Goal: Information Seeking & Learning: Understand process/instructions

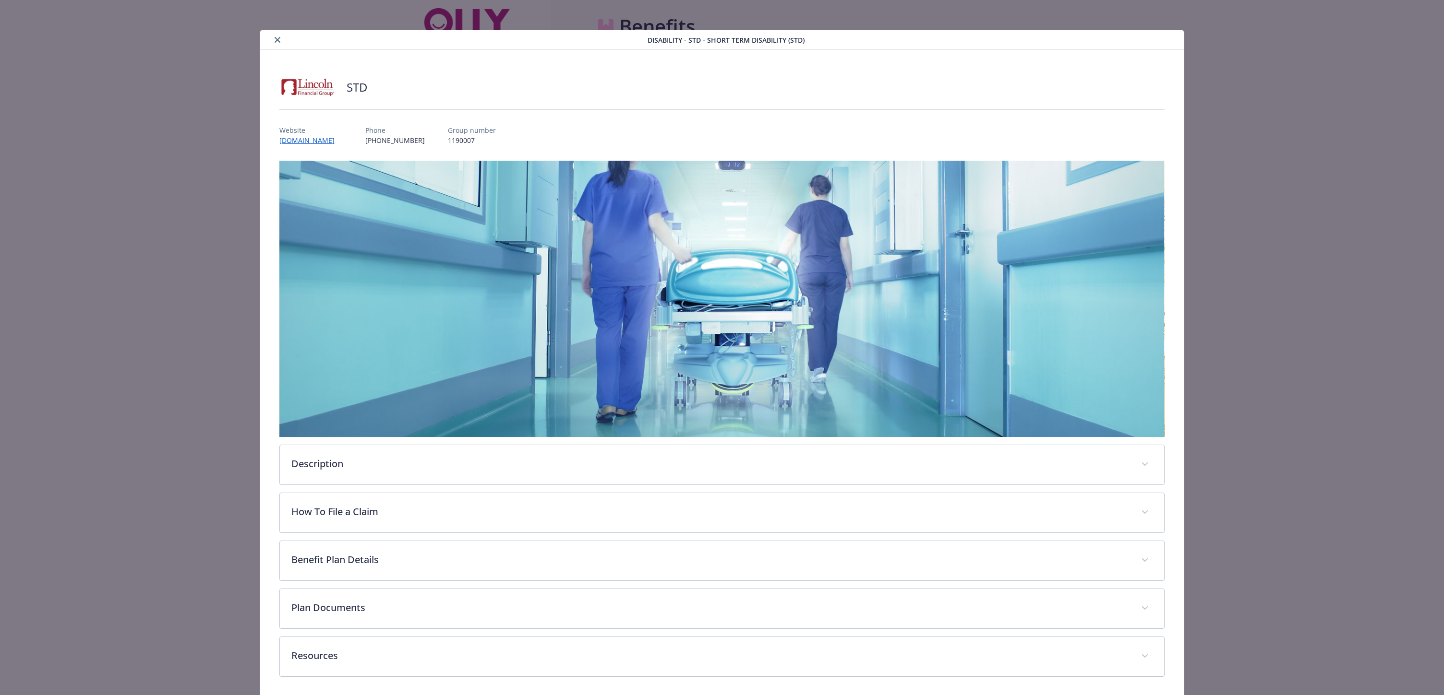
scroll to position [2, 0]
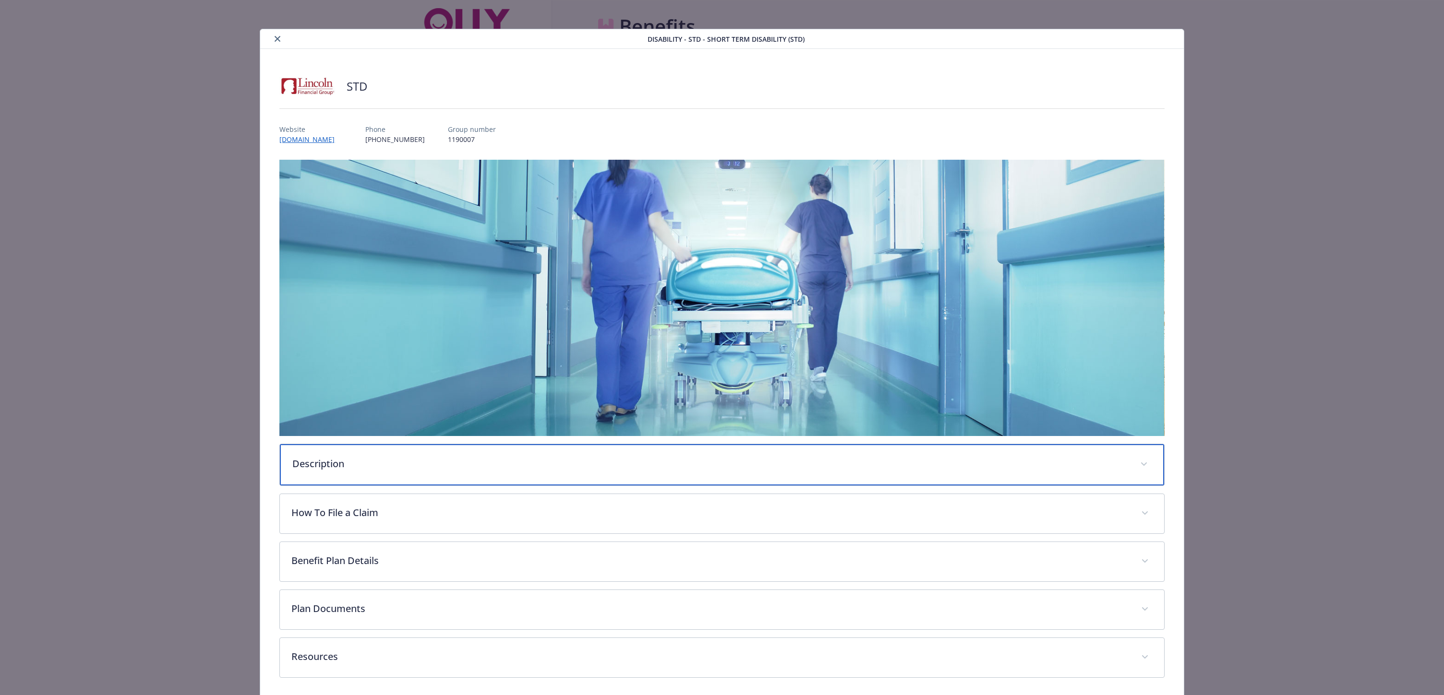
click at [589, 467] on p "Description" at bounding box center [710, 464] width 836 height 14
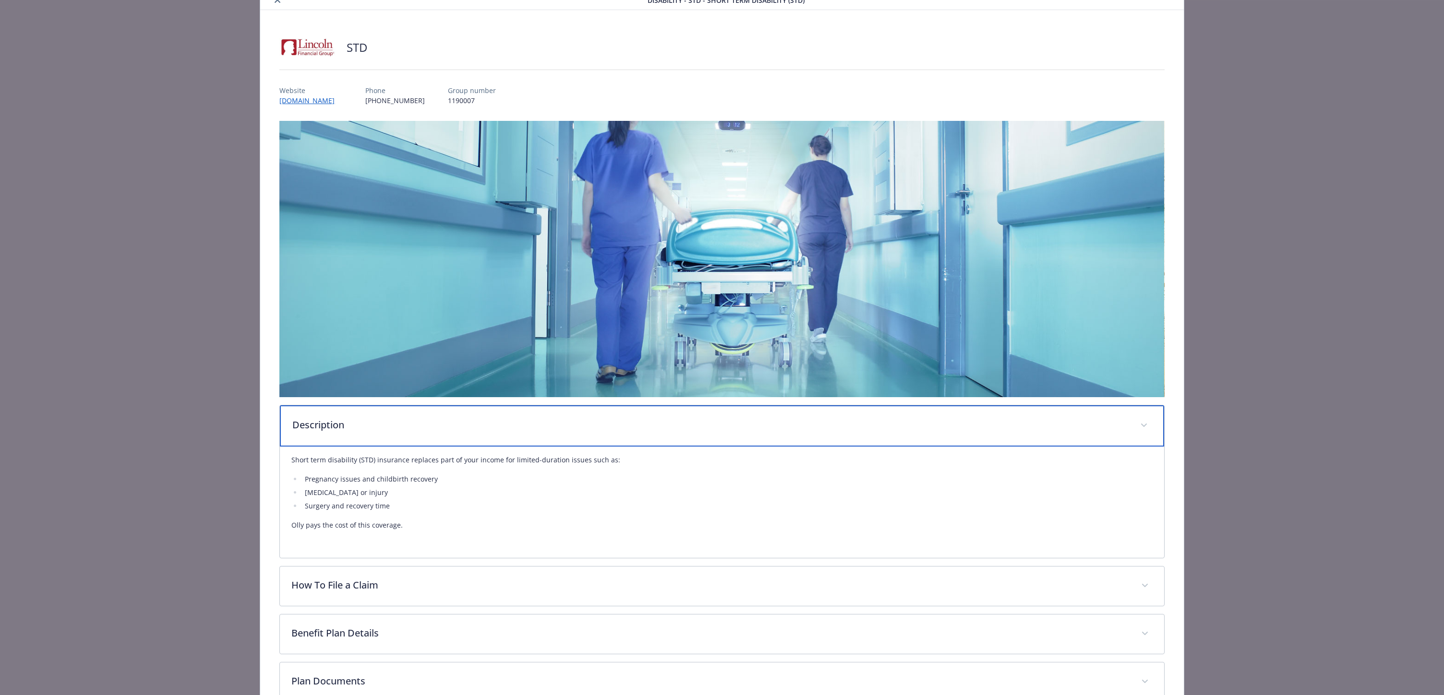
scroll to position [87, 0]
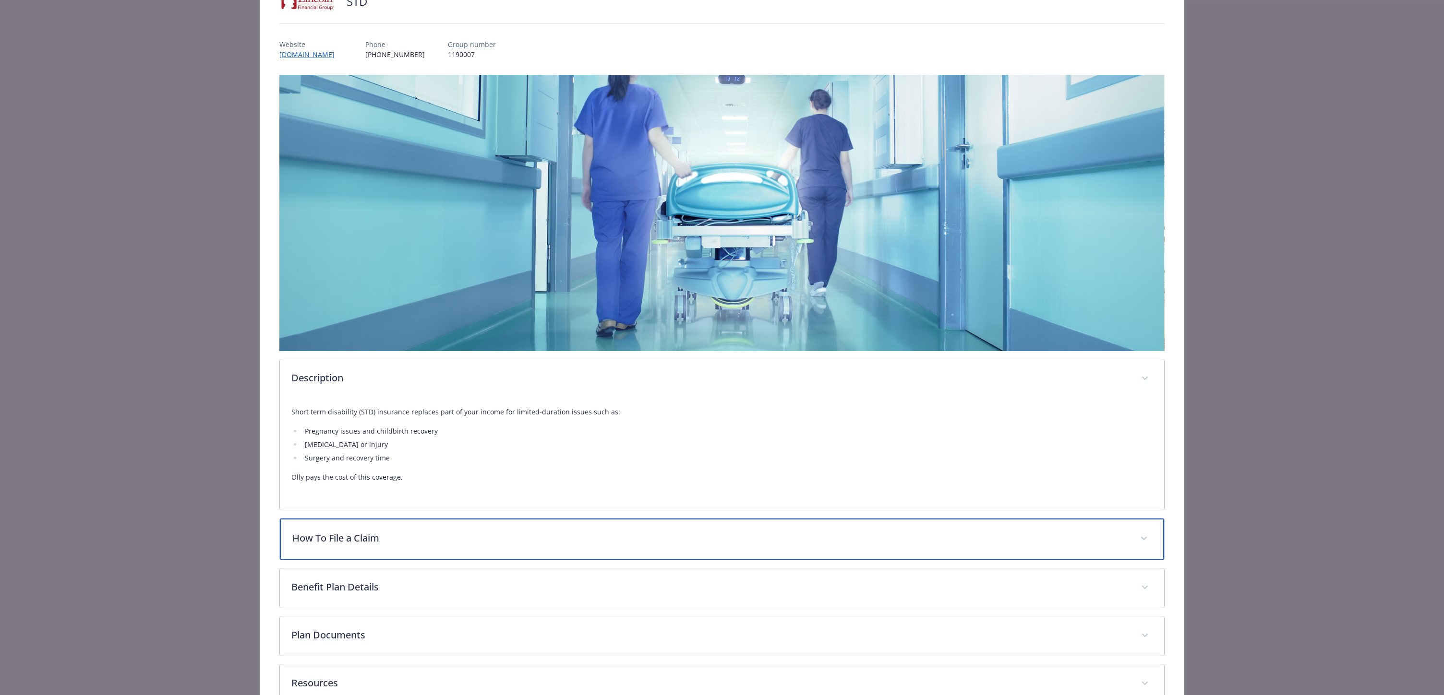
click at [464, 550] on div "How To File a Claim" at bounding box center [722, 539] width 884 height 41
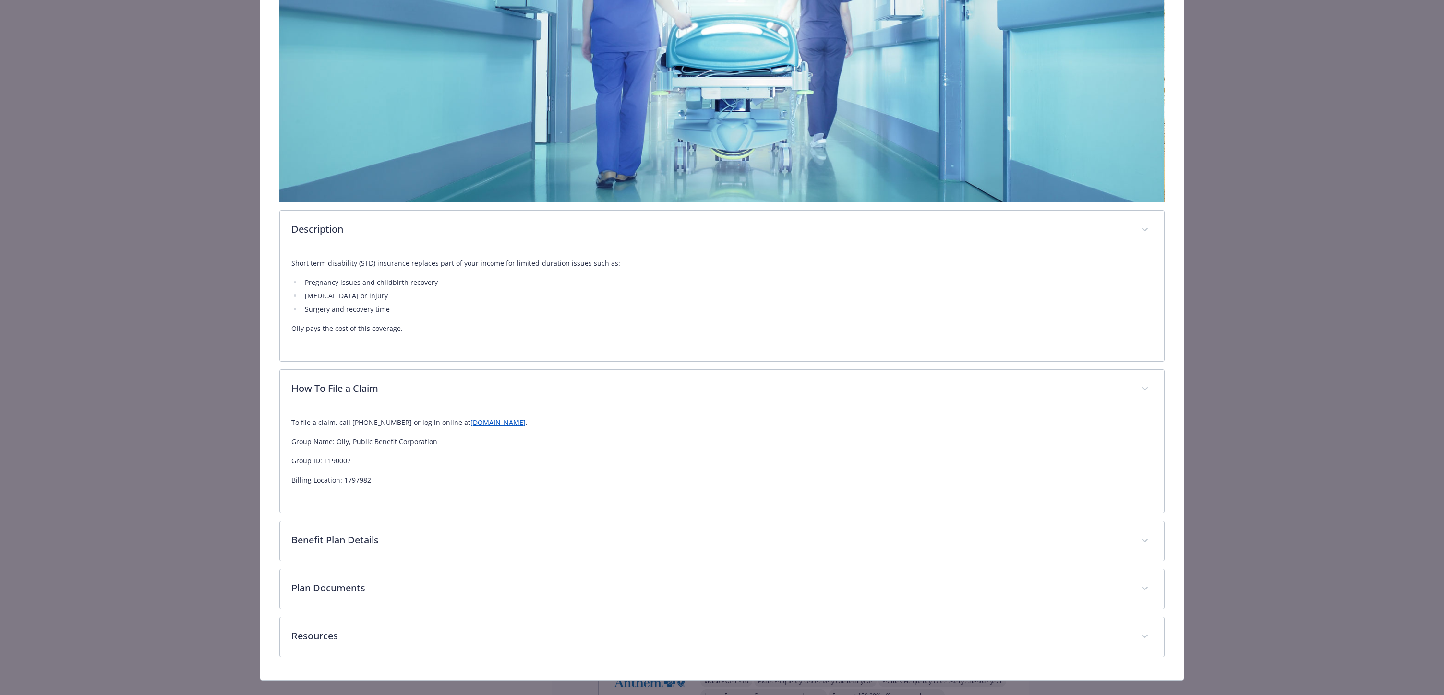
scroll to position [238, 0]
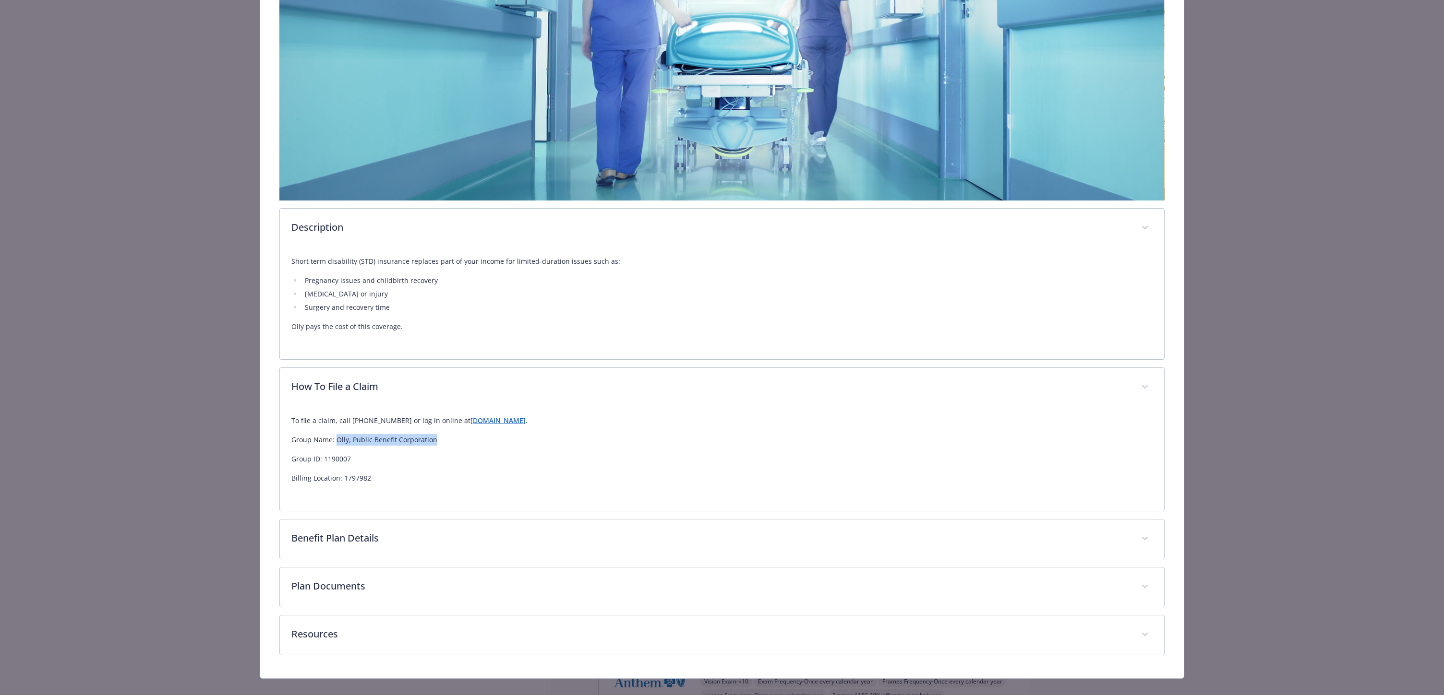
drag, startPoint x: 334, startPoint y: 439, endPoint x: 485, endPoint y: 443, distance: 151.2
click at [485, 443] on p "Group Name: Olly, Public Benefit Corporation" at bounding box center [721, 440] width 860 height 12
copy p "Olly, Public Benefit Corporation"
click at [918, 418] on p "To file a claim, call [PHONE_NUMBER] or log in online at [DOMAIN_NAME] ." at bounding box center [721, 421] width 860 height 12
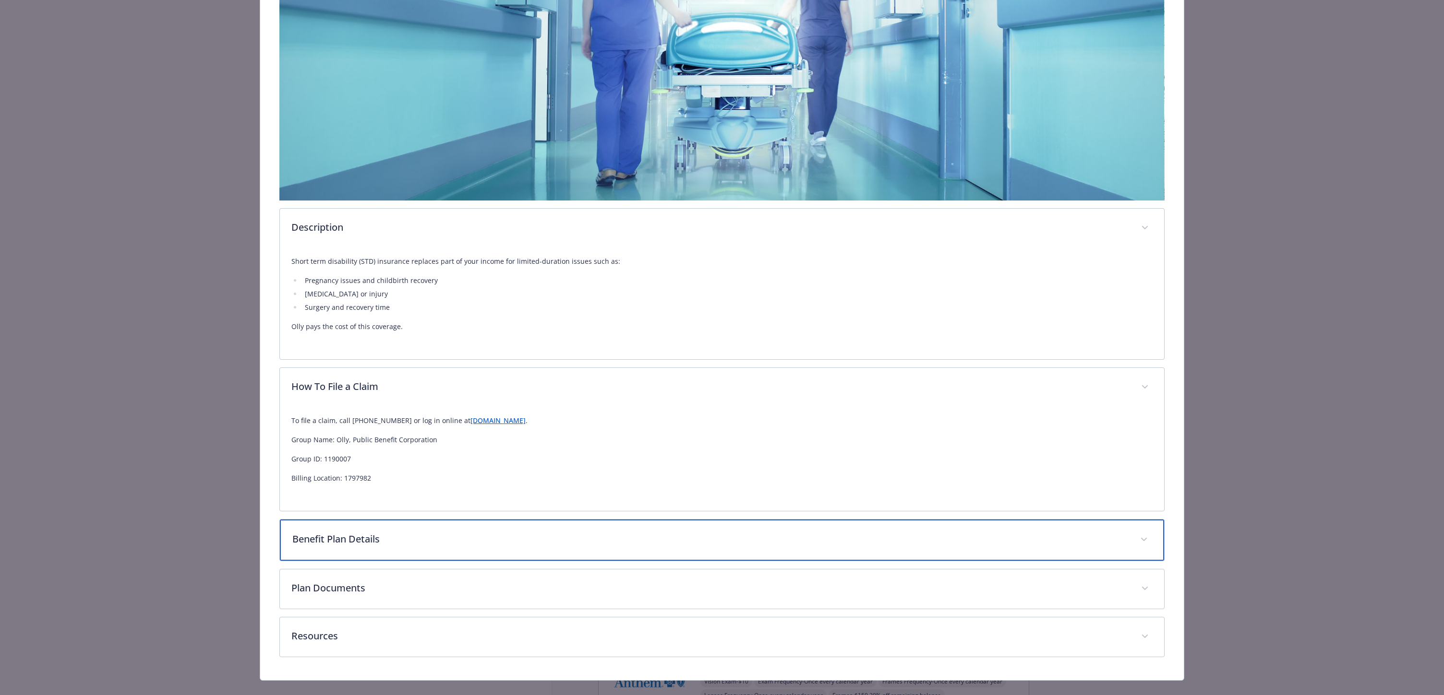
click at [442, 532] on p "Benefit Plan Details" at bounding box center [710, 539] width 836 height 14
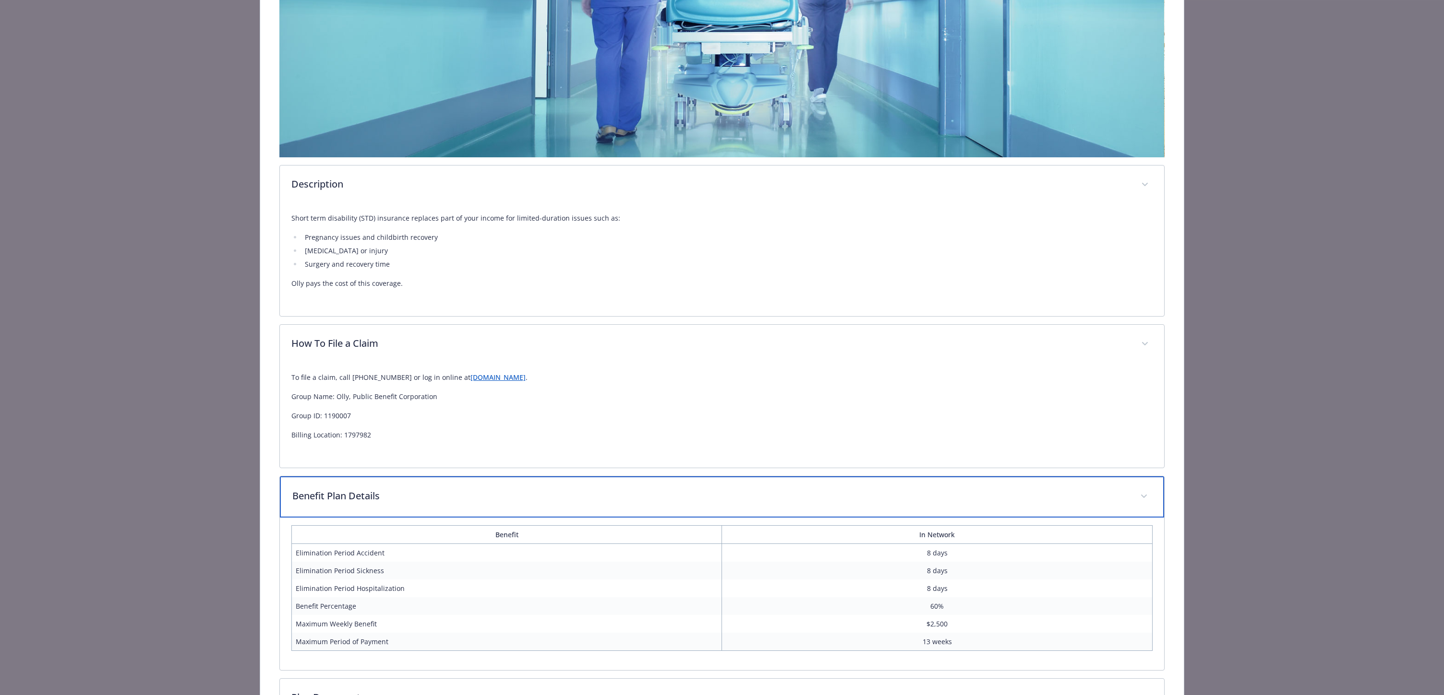
scroll to position [391, 0]
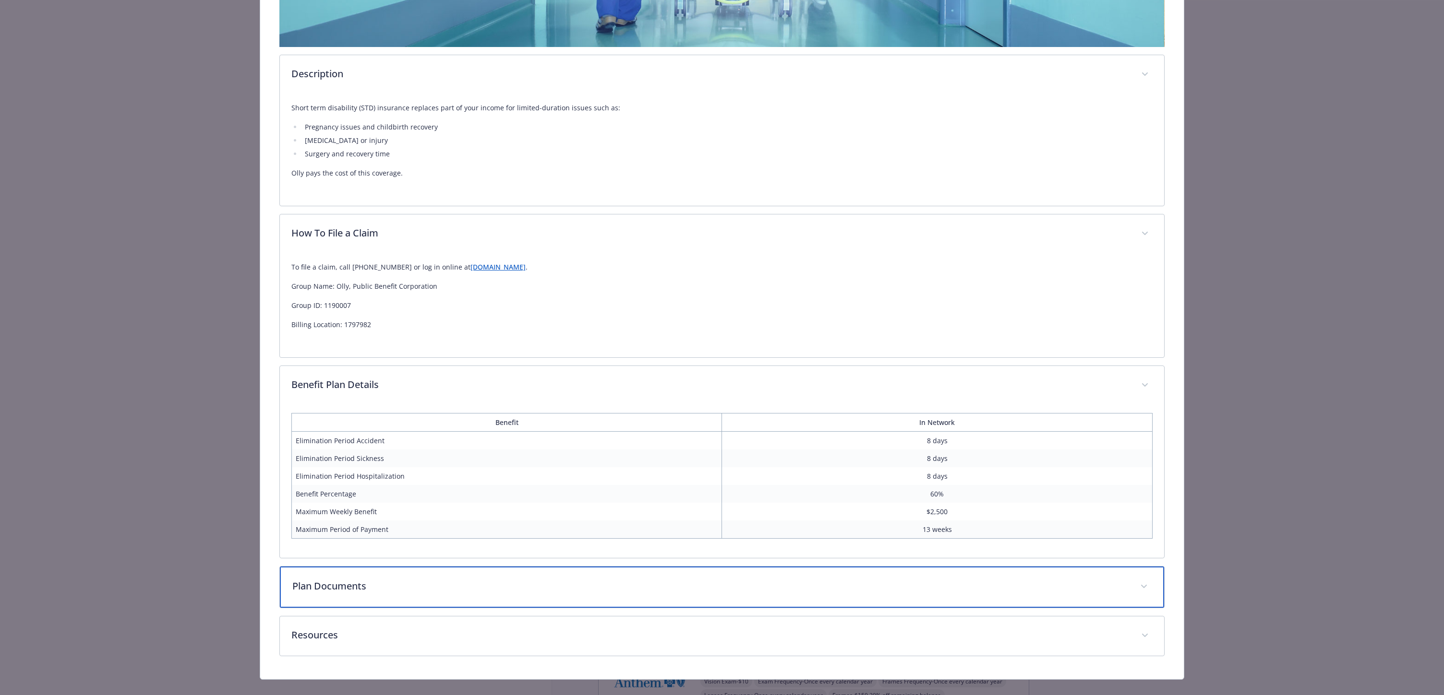
click at [427, 577] on div "Plan Documents" at bounding box center [722, 587] width 884 height 41
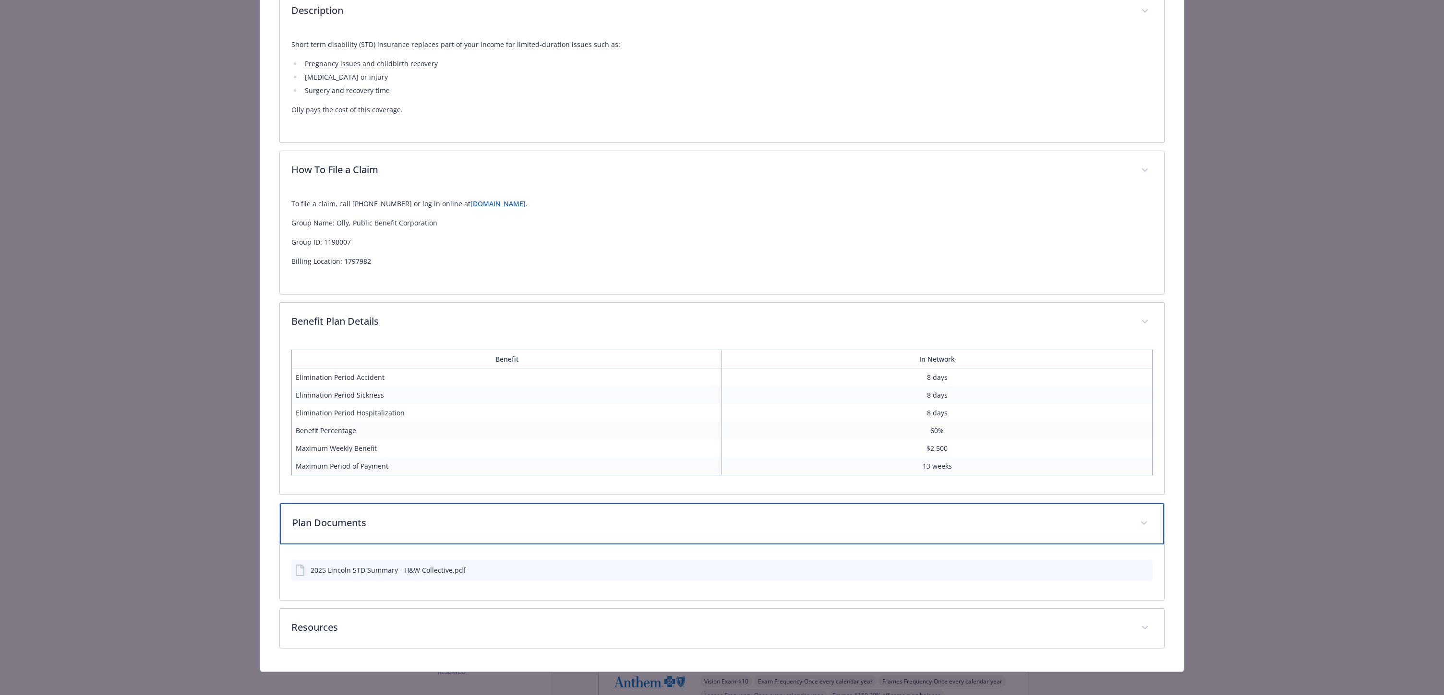
scroll to position [461, 0]
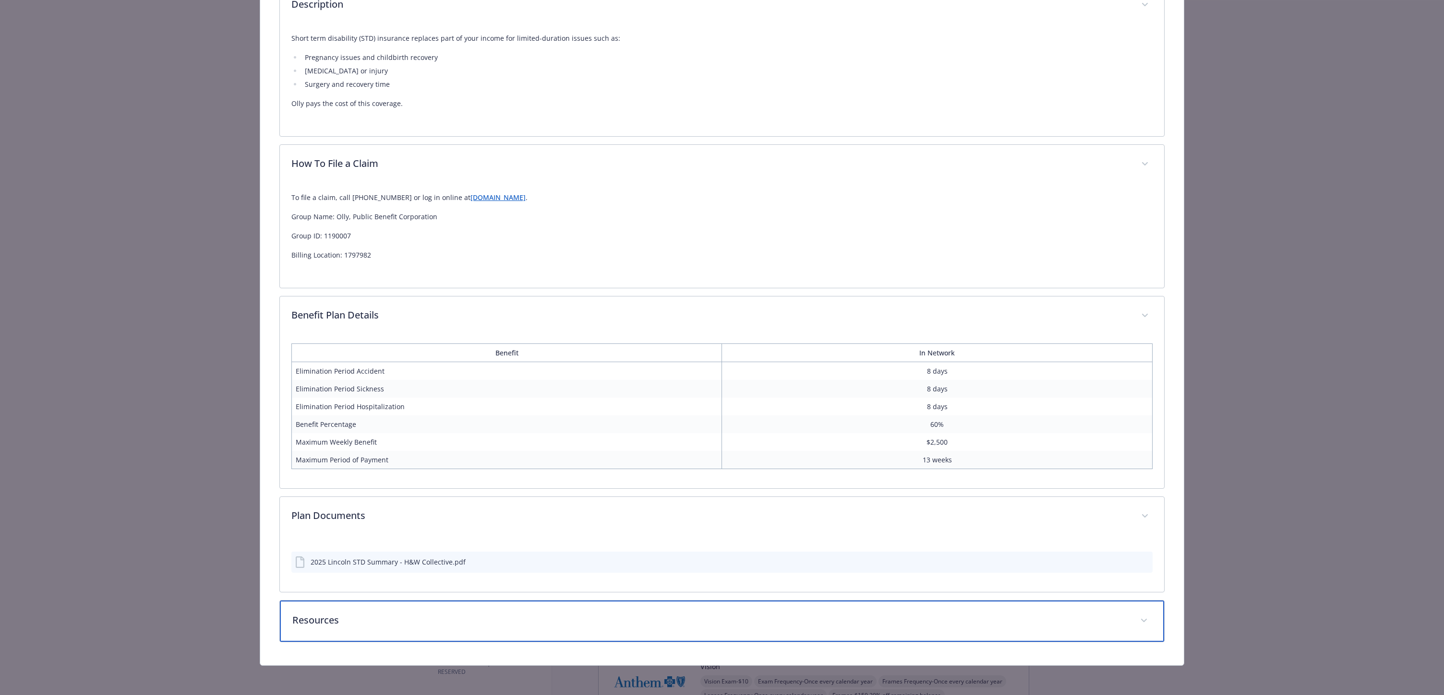
click at [411, 618] on p "Resources" at bounding box center [710, 620] width 836 height 14
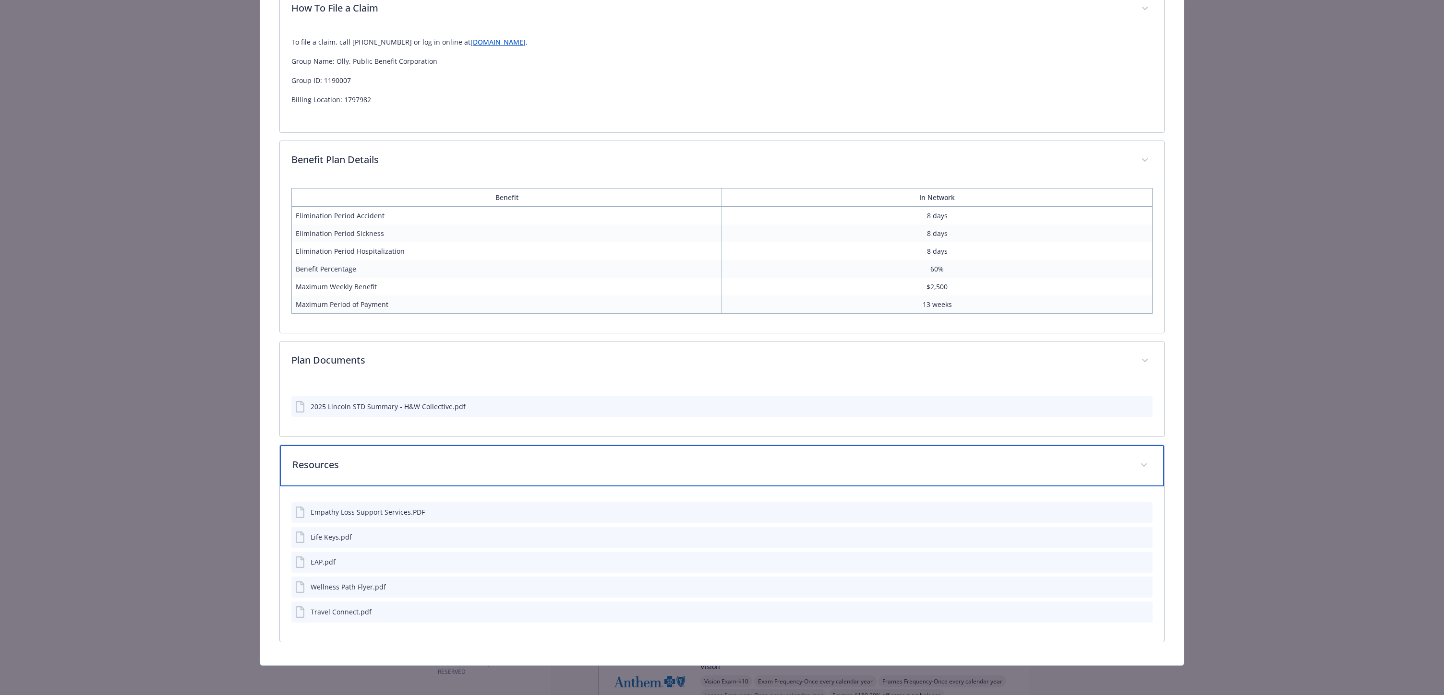
scroll to position [616, 0]
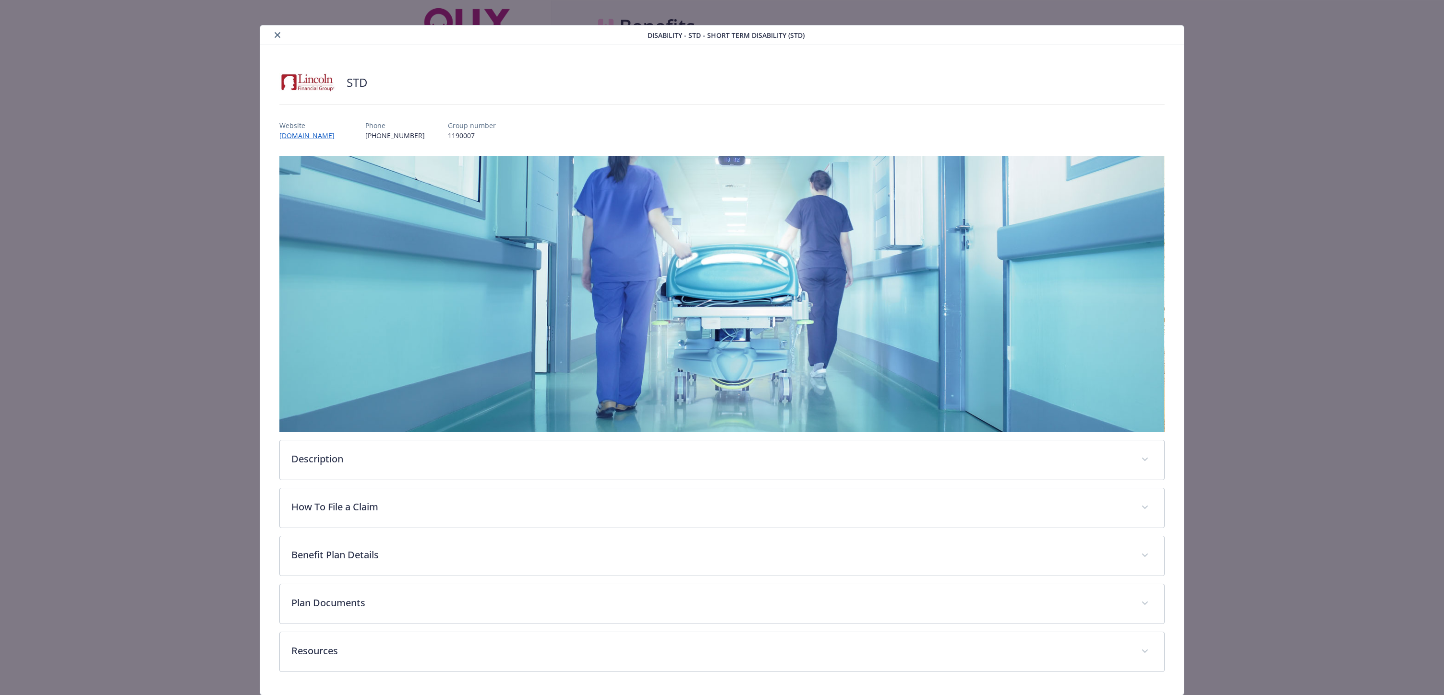
scroll to position [14, 0]
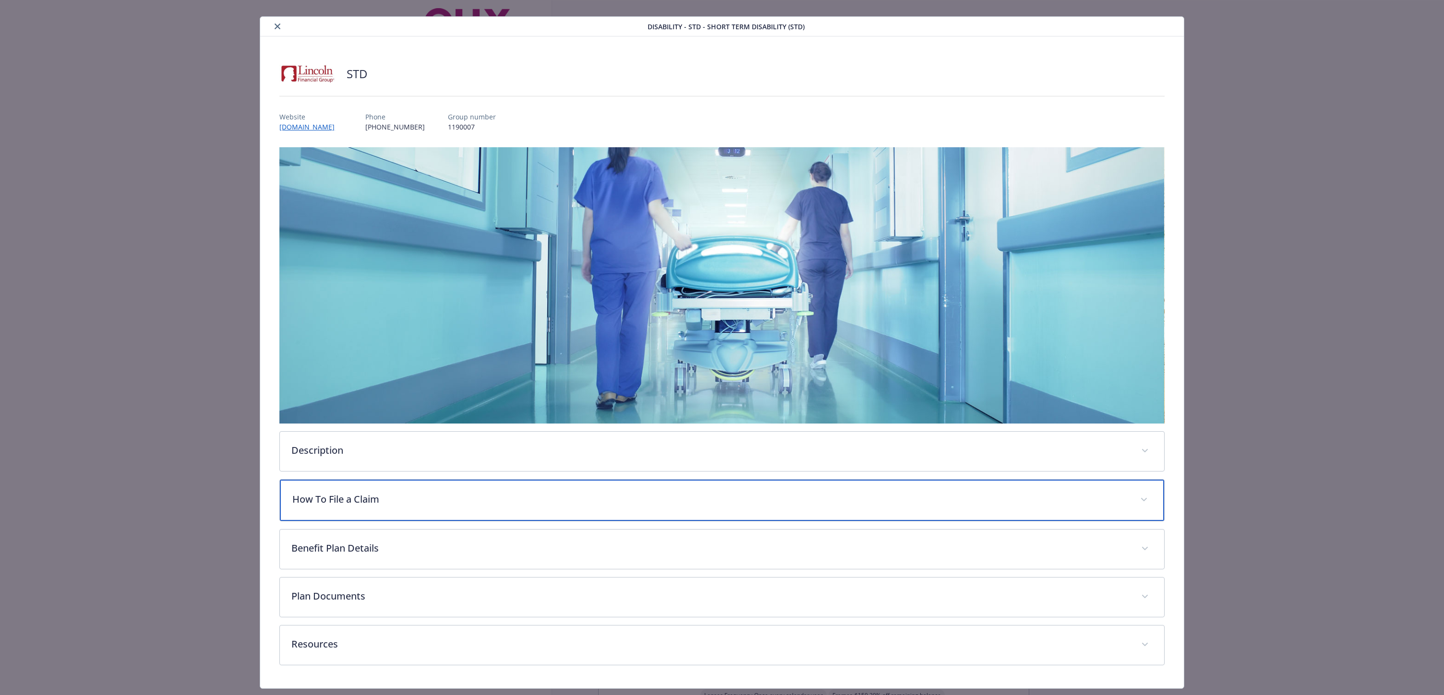
click at [392, 492] on p "How To File a Claim" at bounding box center [710, 499] width 836 height 14
